Goal: Information Seeking & Learning: Learn about a topic

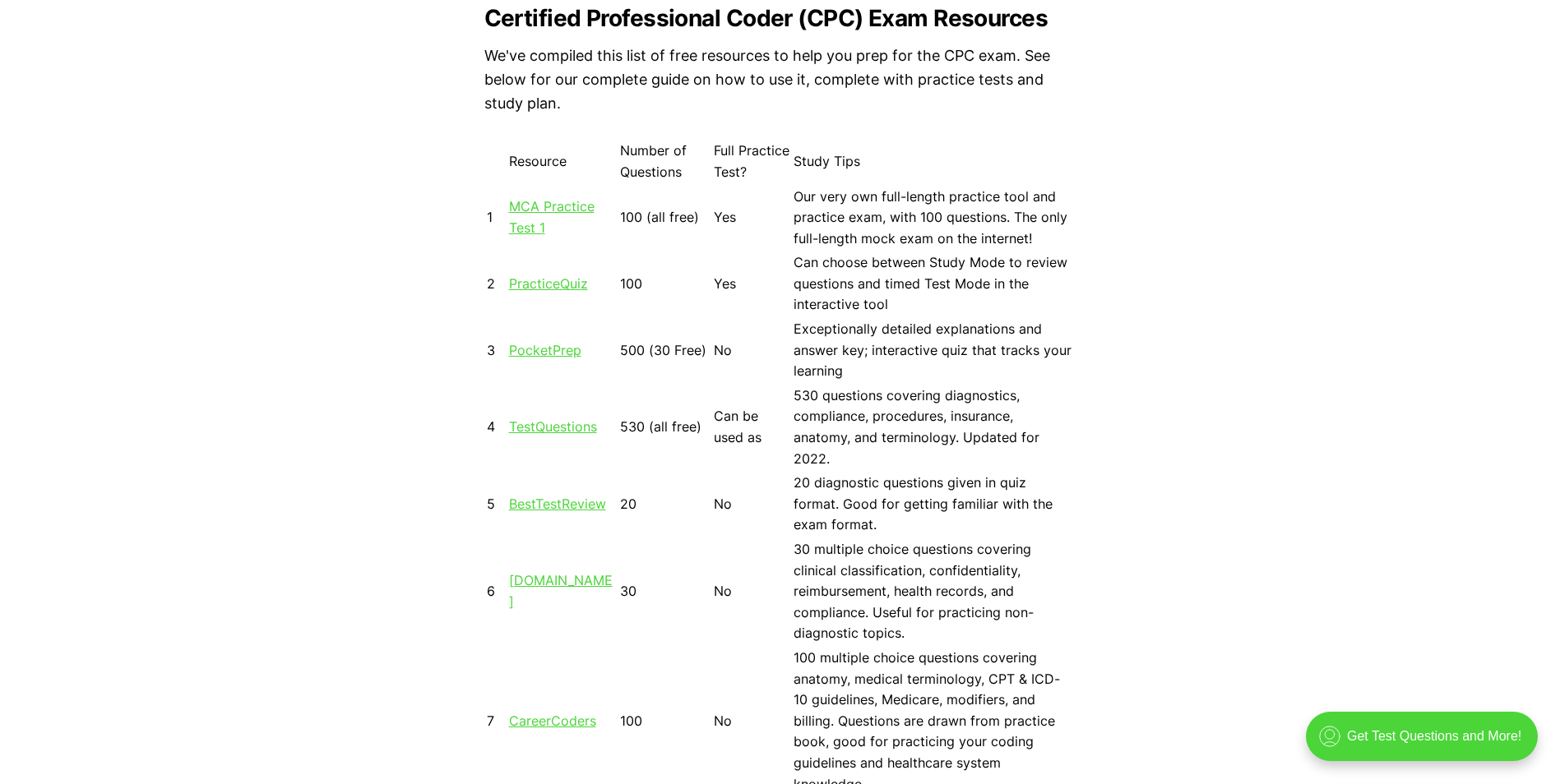
scroll to position [1479, 0]
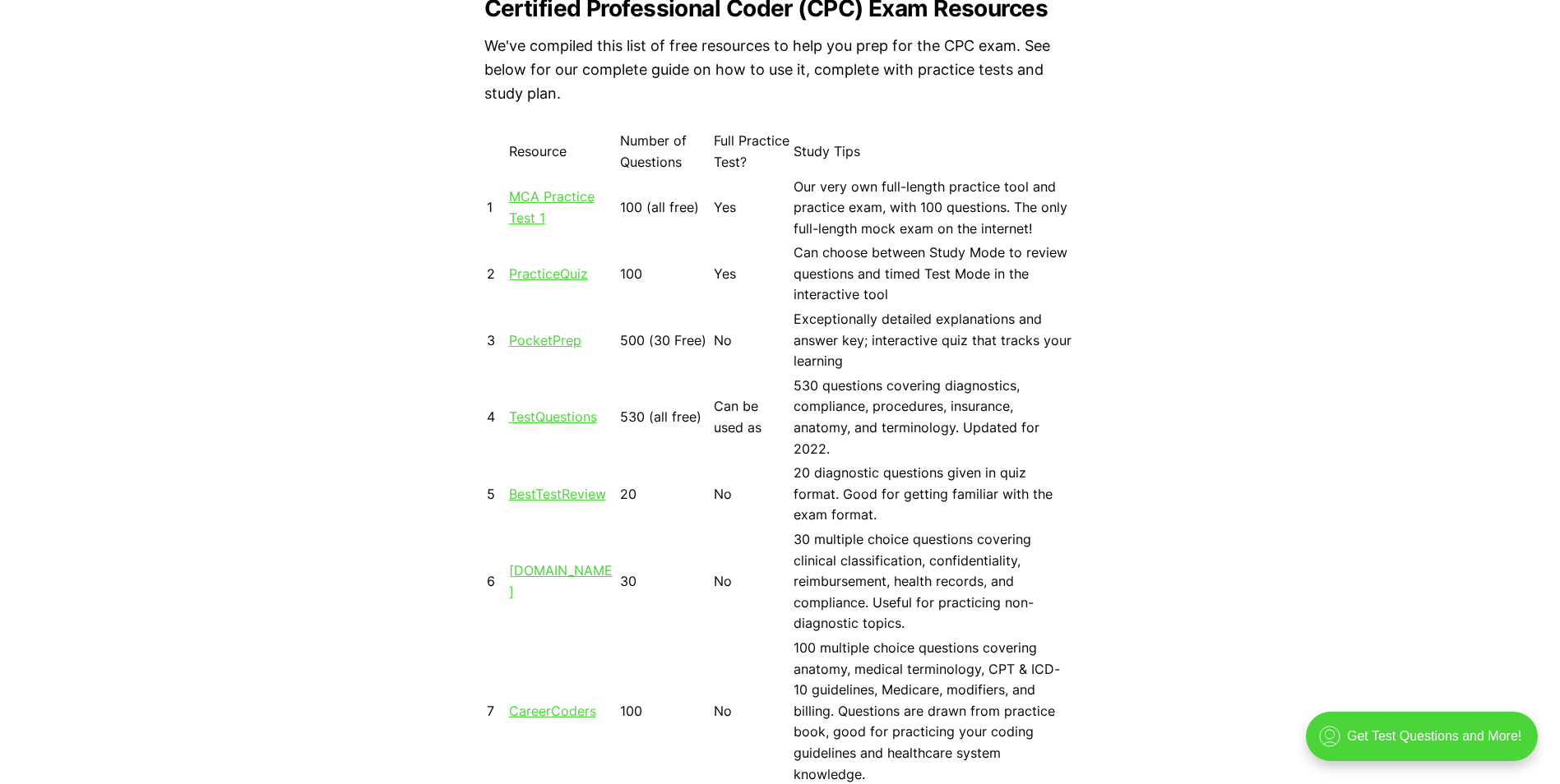
click at [556, 208] on td "MCA Practice Test 1" at bounding box center [563, 208] width 110 height 65
click at [560, 193] on link "MCA Practice Test 1" at bounding box center [552, 207] width 86 height 38
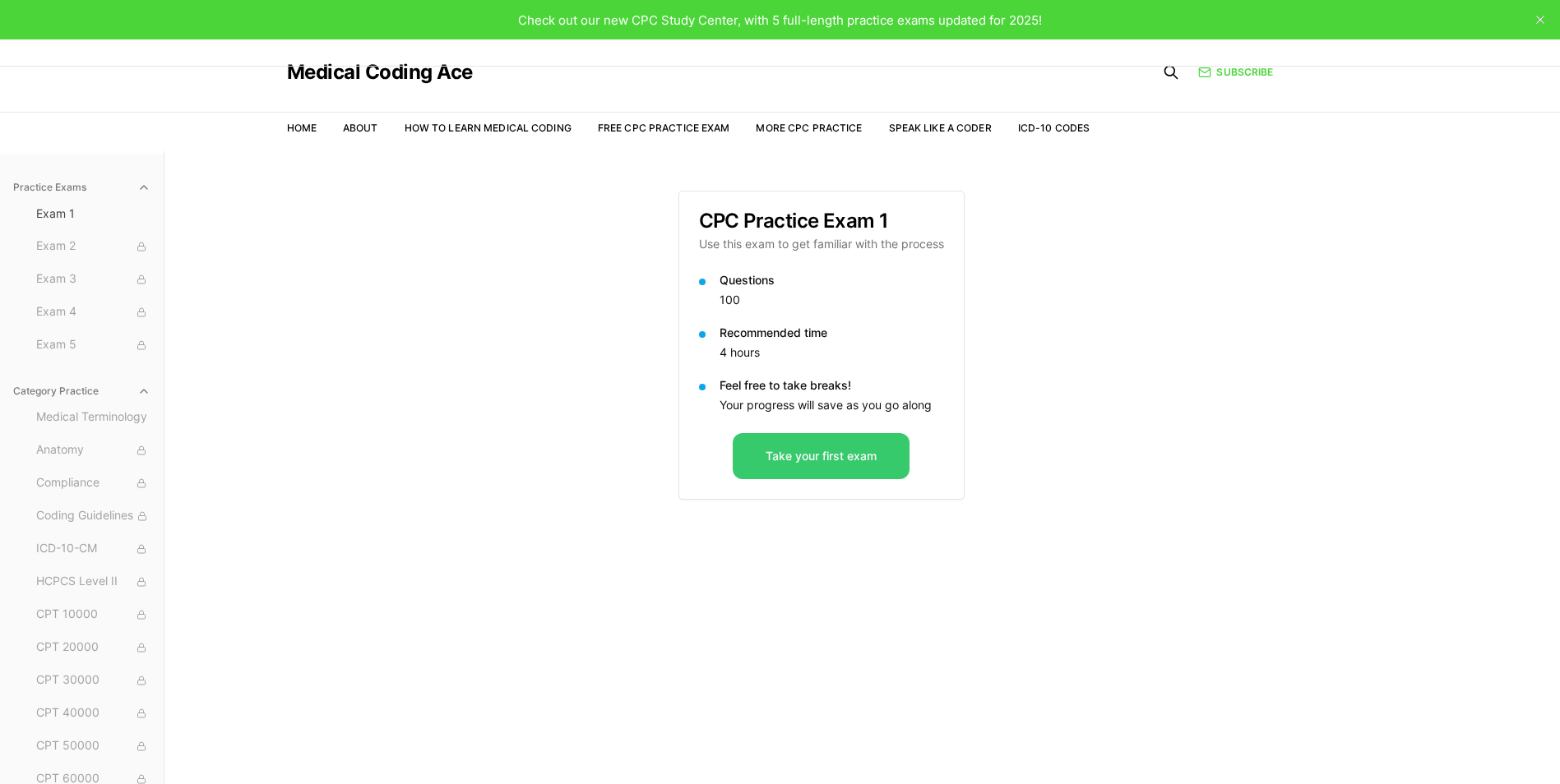
click at [877, 475] on button "Take your first exam" at bounding box center [821, 457] width 177 height 46
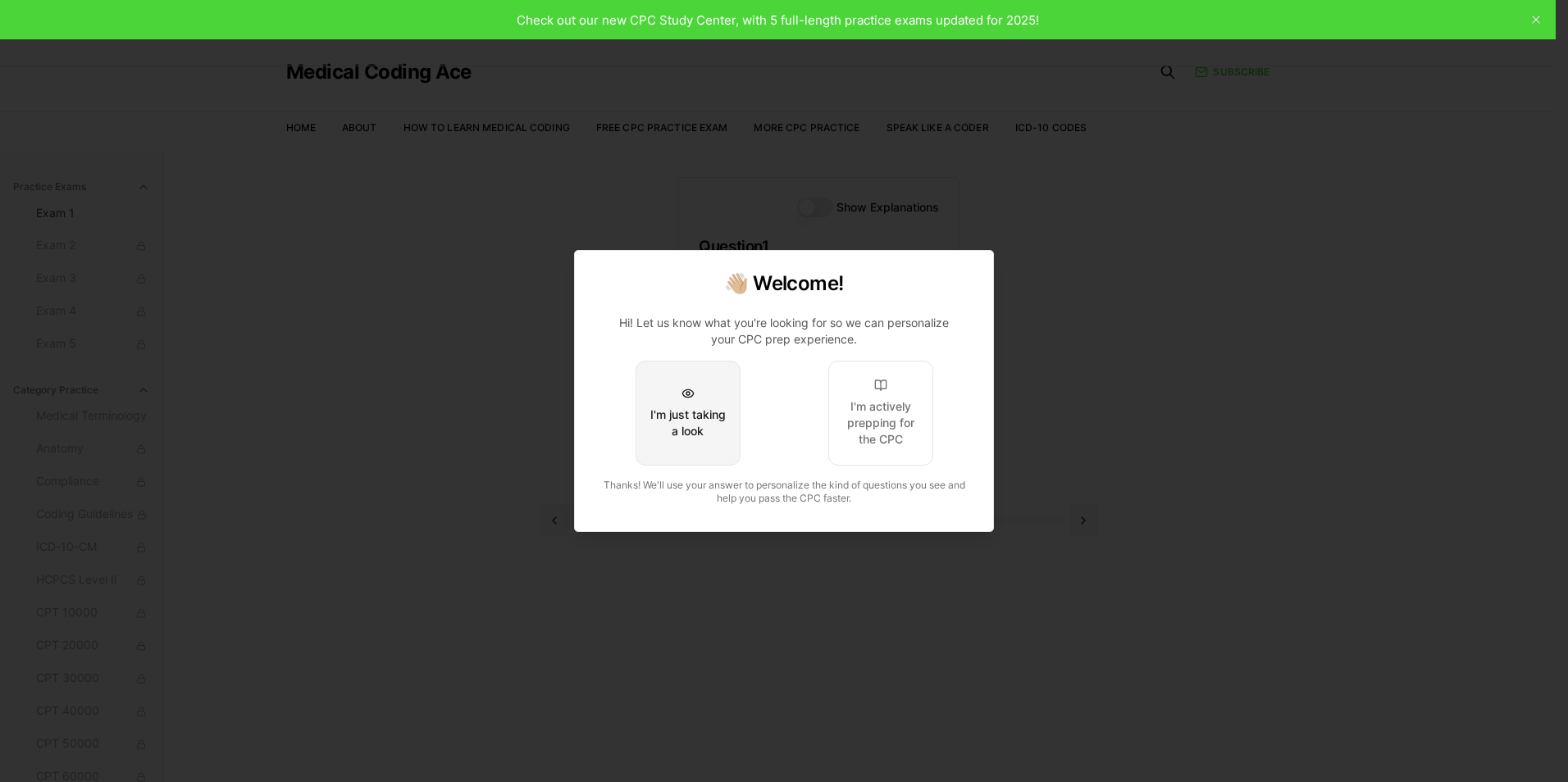
click at [693, 428] on div "I'm just taking a look" at bounding box center [688, 423] width 77 height 33
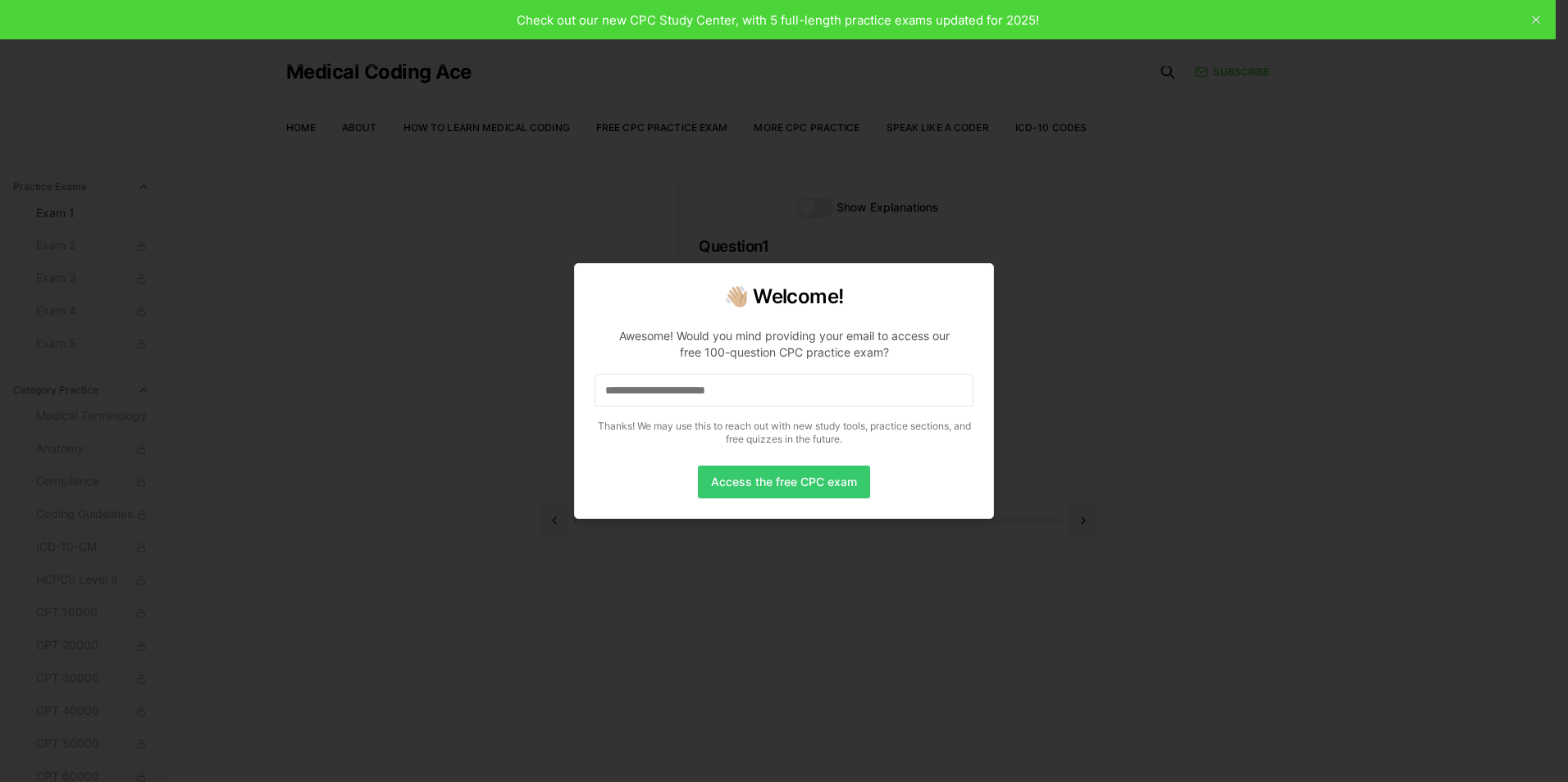
click at [790, 480] on button "Access the free CPC exam" at bounding box center [784, 482] width 172 height 33
click at [1155, 558] on div at bounding box center [784, 391] width 1568 height 782
